Goal: Task Accomplishment & Management: Use online tool/utility

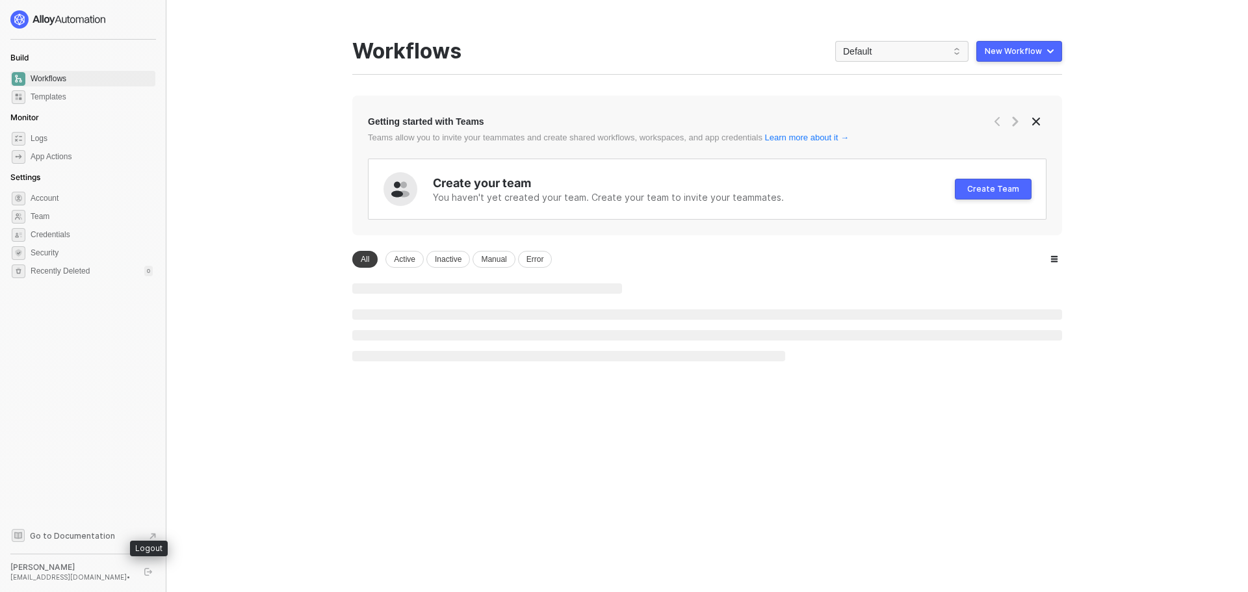
click at [144, 576] on button "button" at bounding box center [148, 572] width 16 height 16
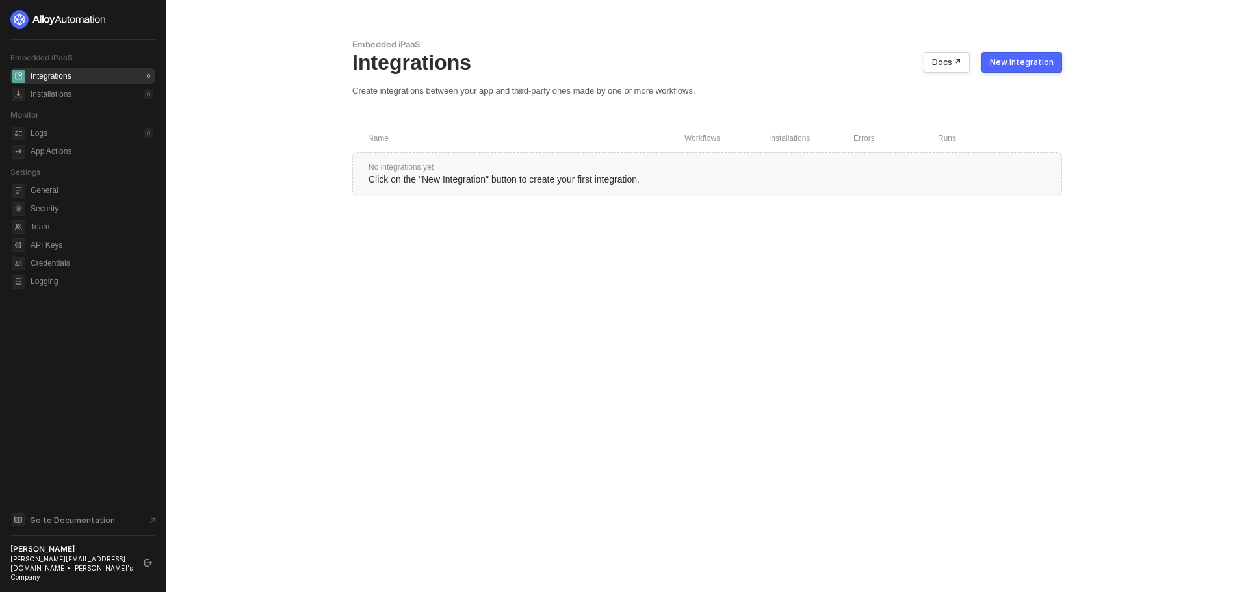
click at [1044, 55] on button "New Integration" at bounding box center [1021, 62] width 81 height 21
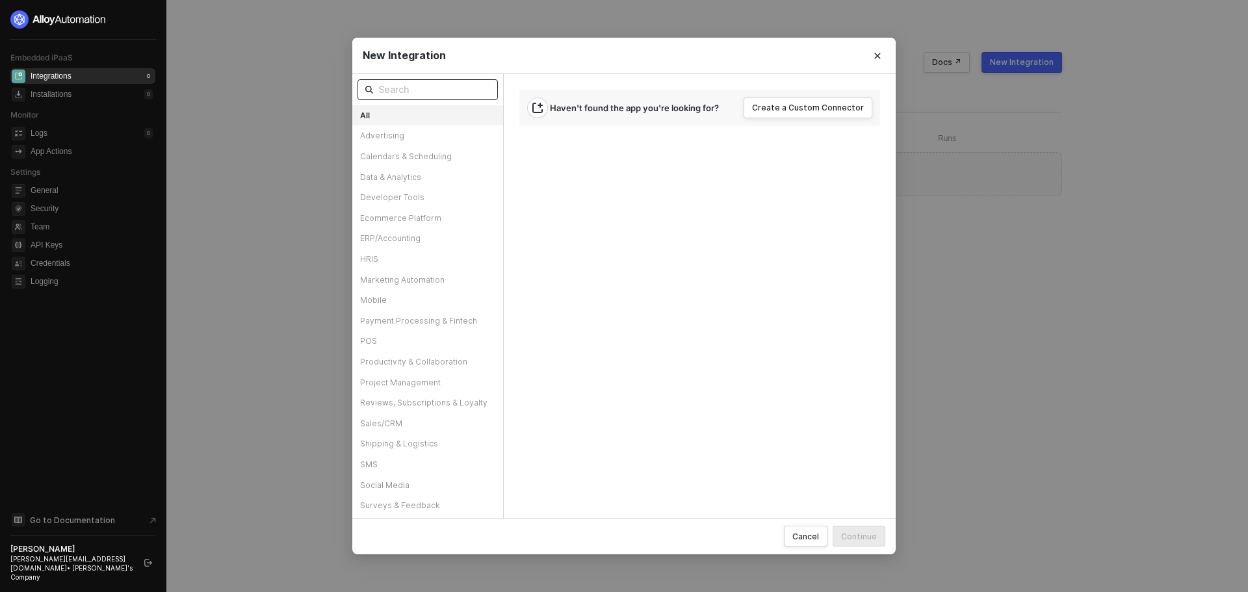
click at [424, 91] on input "text" at bounding box center [434, 90] width 112 height 14
type input "post"
click at [486, 91] on img at bounding box center [485, 89] width 9 height 9
click at [454, 92] on input "text" at bounding box center [434, 90] width 112 height 14
type input "p"
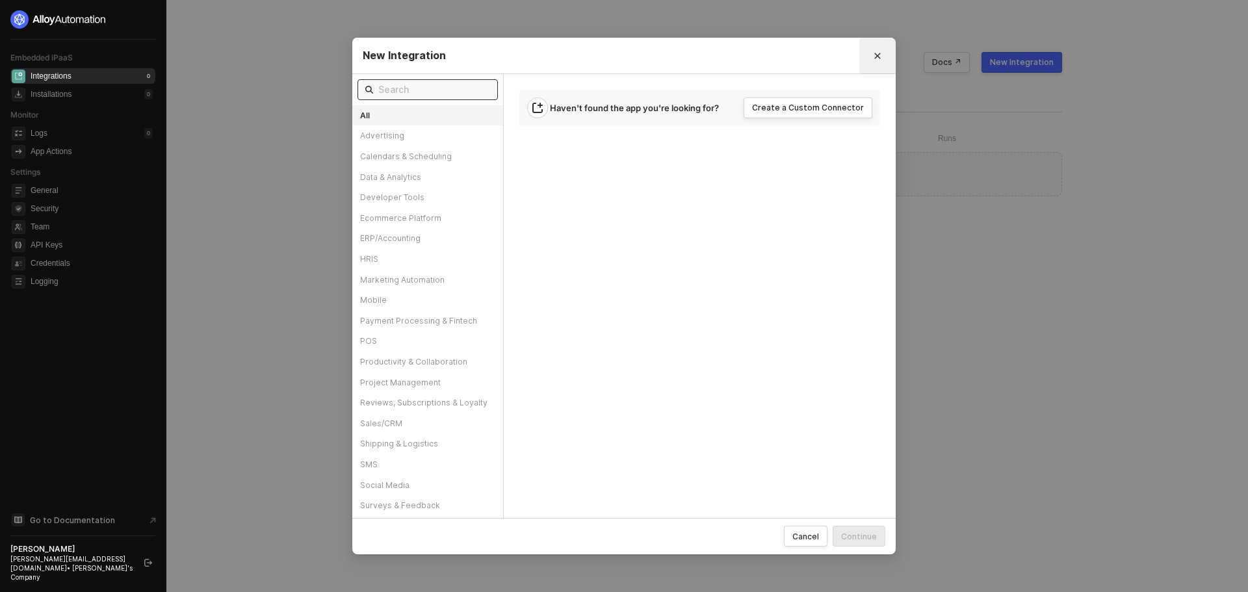
click at [885, 51] on button "Close" at bounding box center [877, 55] width 21 height 21
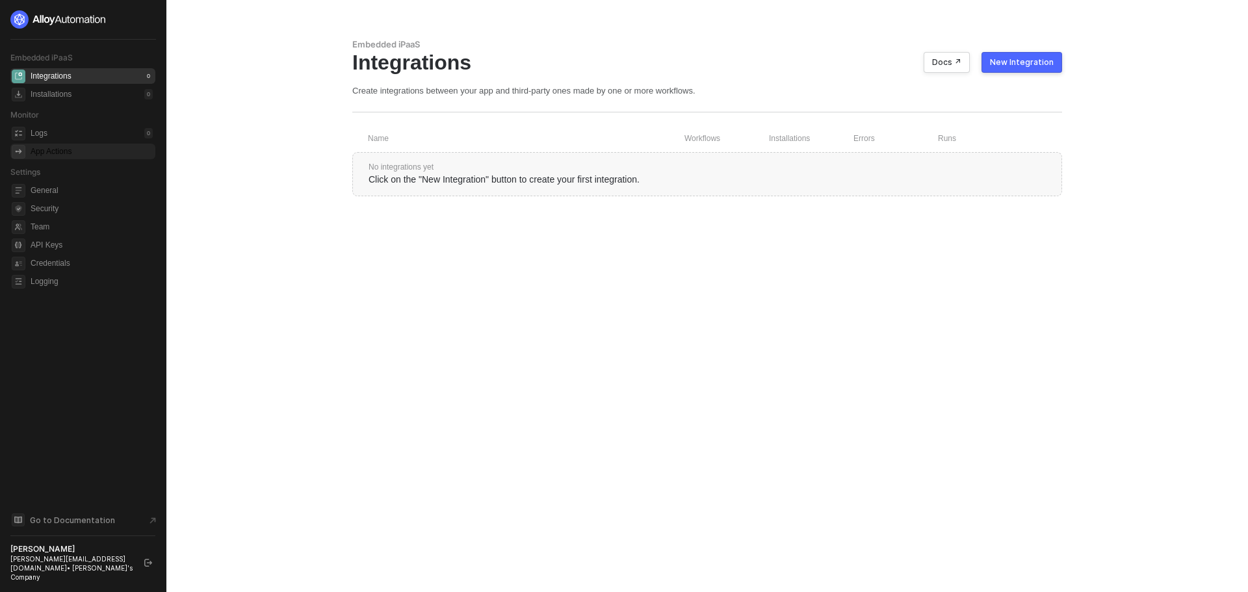
click at [111, 148] on div "App Actions" at bounding box center [92, 152] width 122 height 16
